Goal: Task Accomplishment & Management: Manage account settings

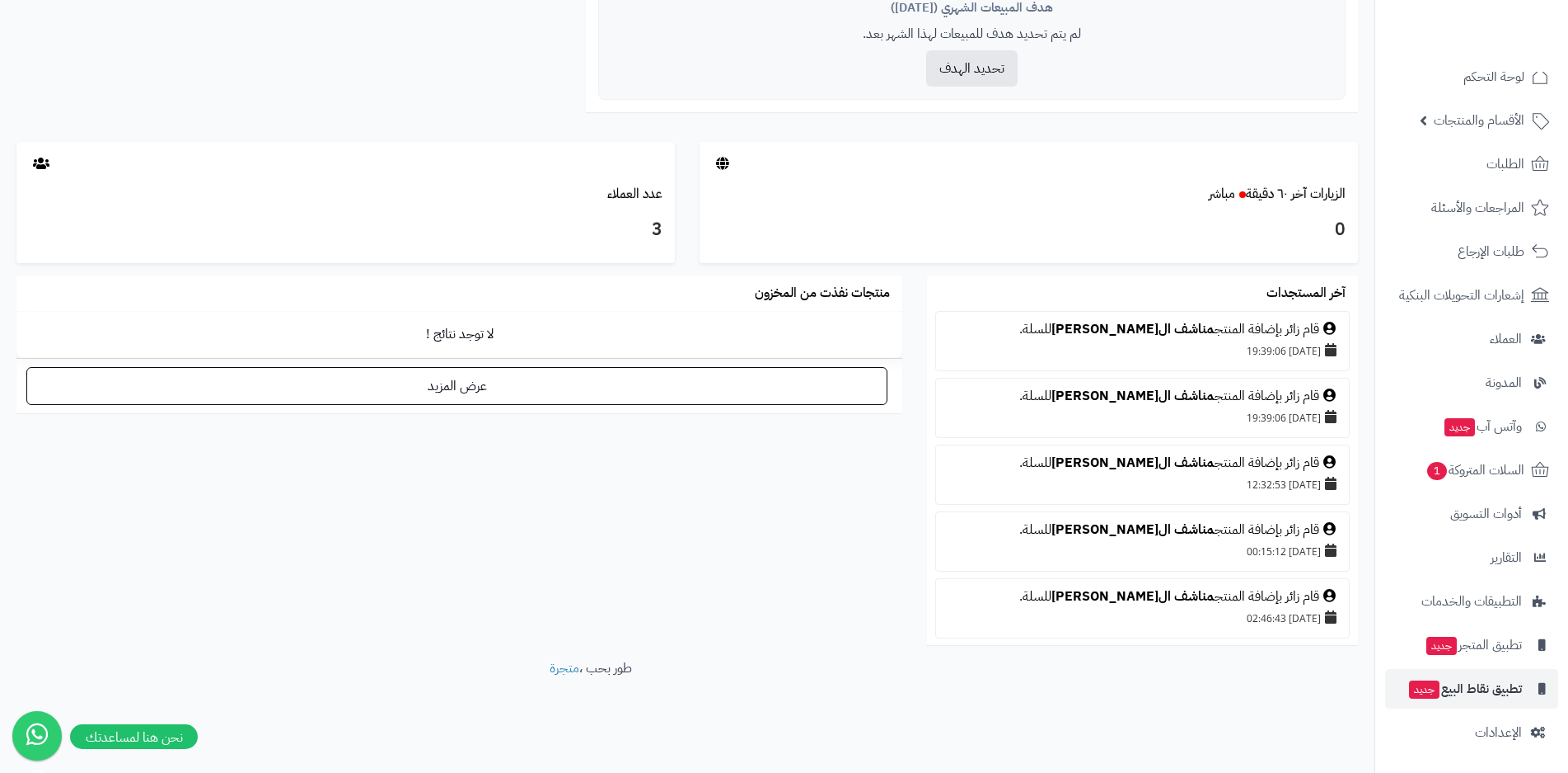
scroll to position [737, 0]
click at [1503, 738] on span "الإعدادات" at bounding box center [1498, 731] width 47 height 23
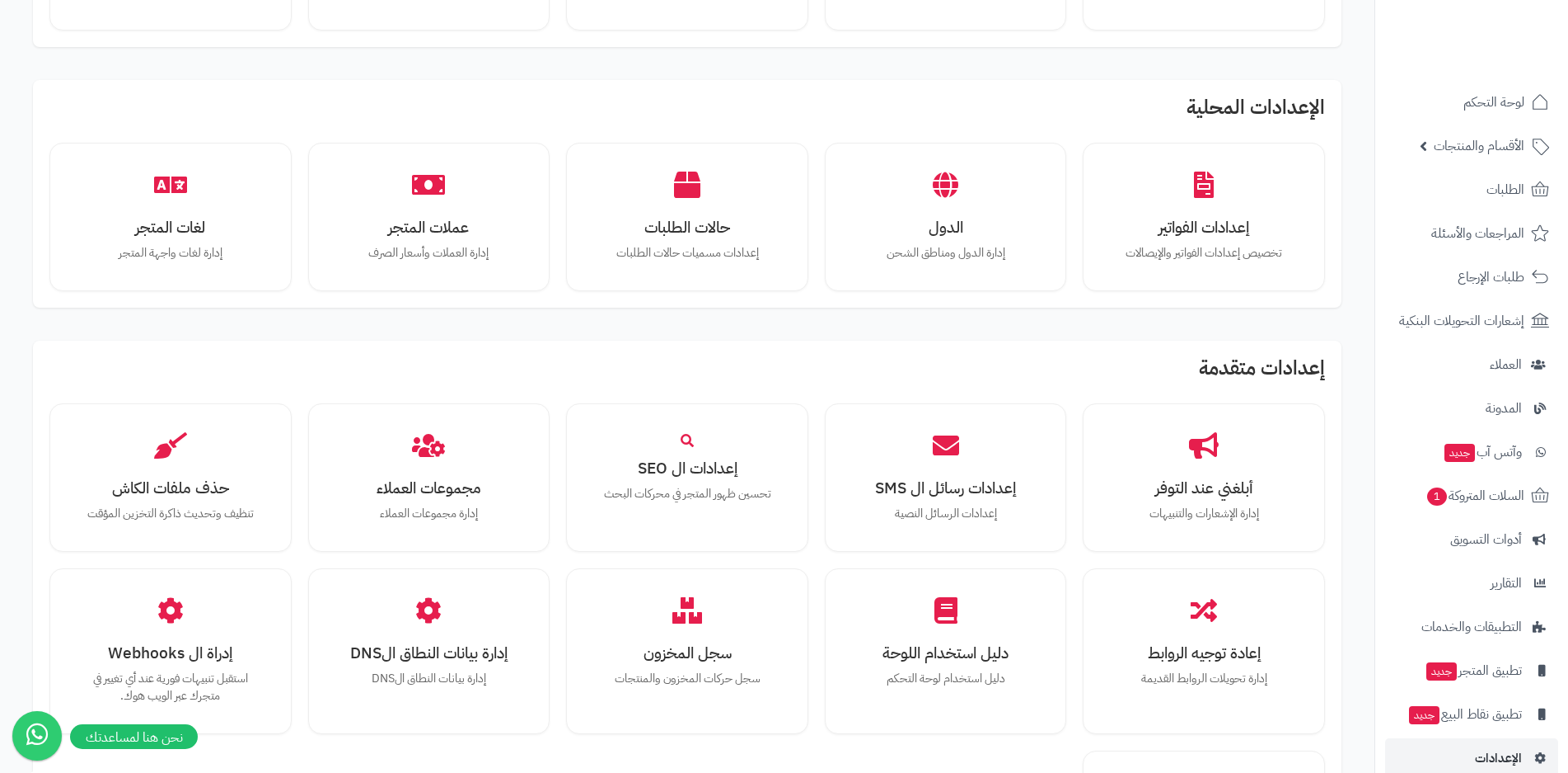
scroll to position [742, 0]
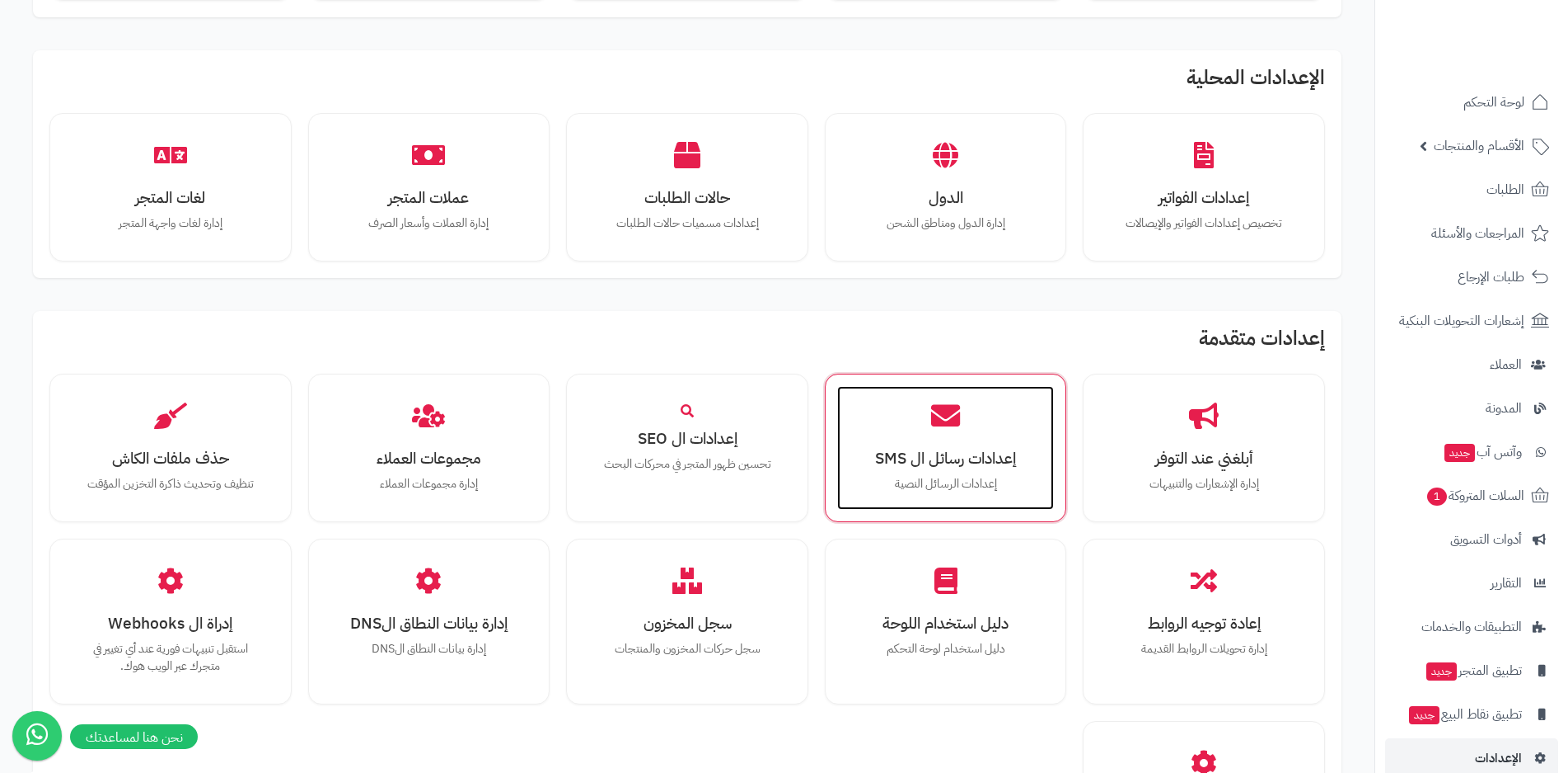
click at [949, 449] on h3 "إعدادات رسائل ال SMS" at bounding box center [946, 457] width 184 height 17
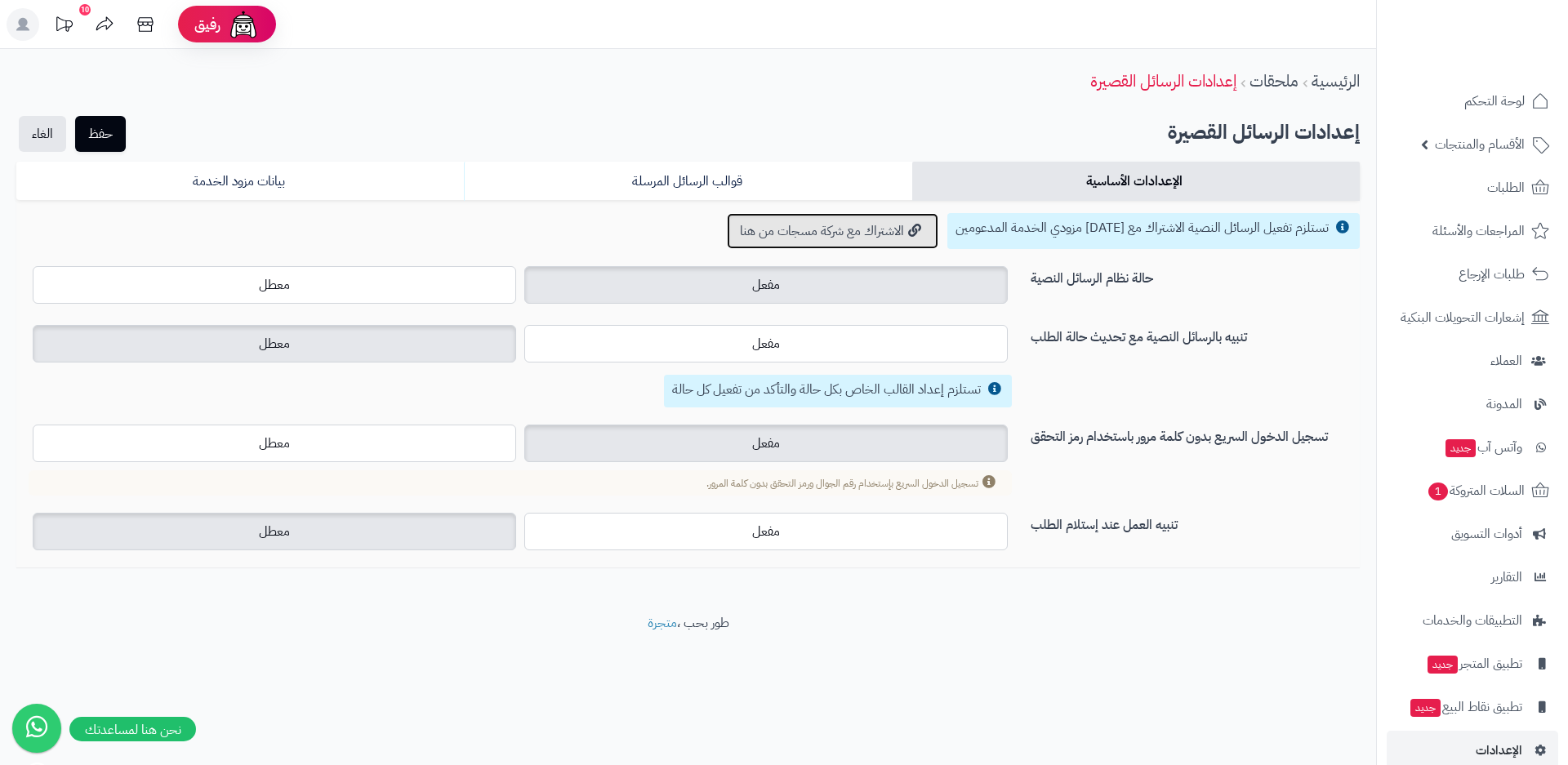
click at [808, 227] on link "الاشتراك مع شركة مسجات من هنا" at bounding box center [833, 230] width 212 height 36
